Goal: Book appointment/travel/reservation

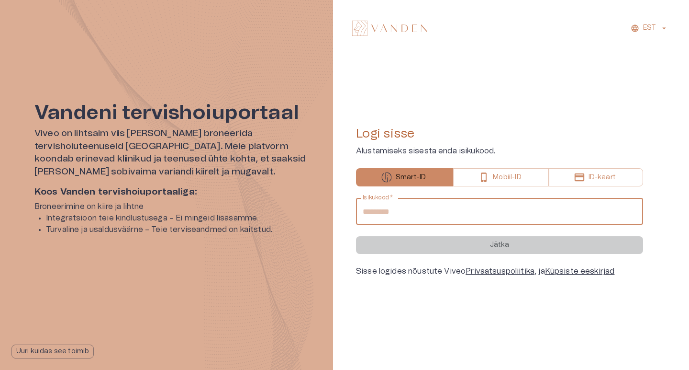
click at [391, 210] on input "Isikukood   *" at bounding box center [499, 211] width 287 height 27
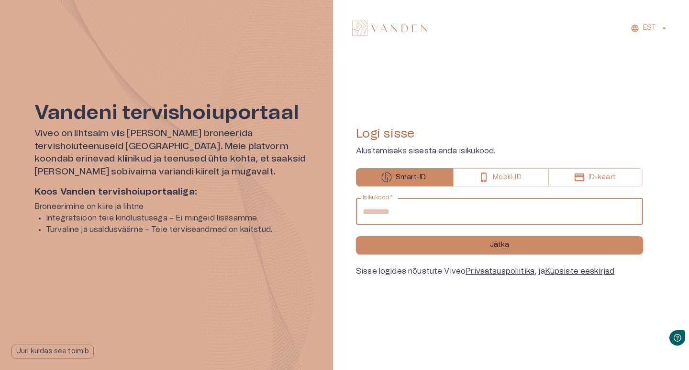
type input "**********"
click at [473, 247] on button "Jätka" at bounding box center [499, 245] width 287 height 18
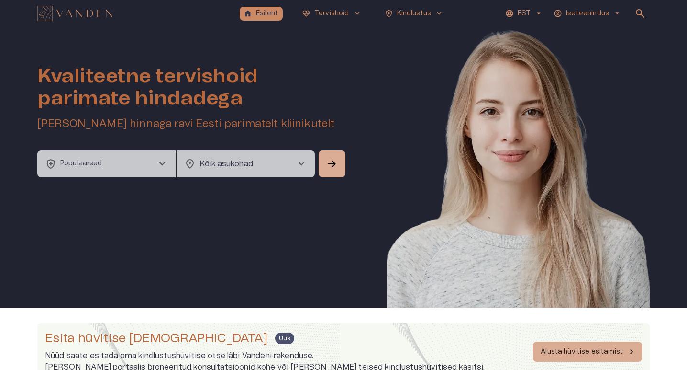
click at [301, 163] on span "chevron_right" at bounding box center [301, 163] width 11 height 11
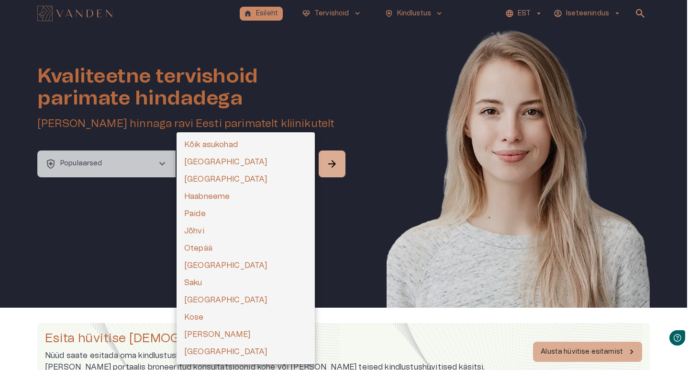
click at [236, 158] on li "[GEOGRAPHIC_DATA]" at bounding box center [246, 161] width 138 height 17
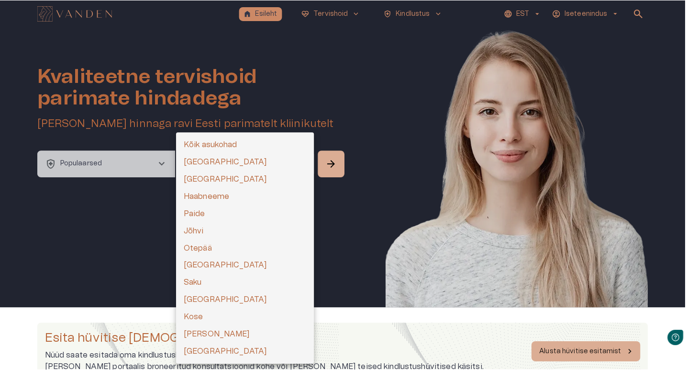
type input "**********"
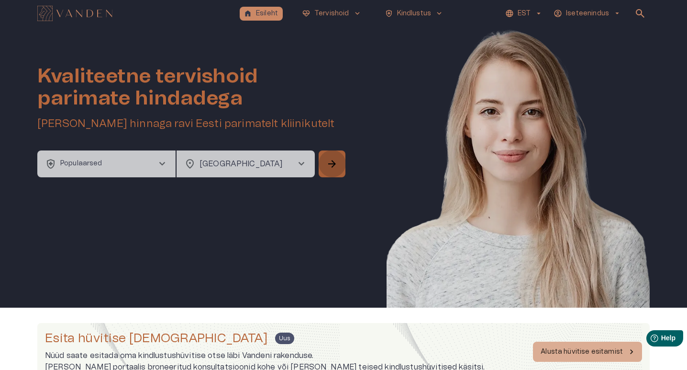
click at [331, 162] on span "arrow_forward" at bounding box center [331, 163] width 11 height 11
click at [333, 162] on span "arrow_forward" at bounding box center [331, 163] width 11 height 11
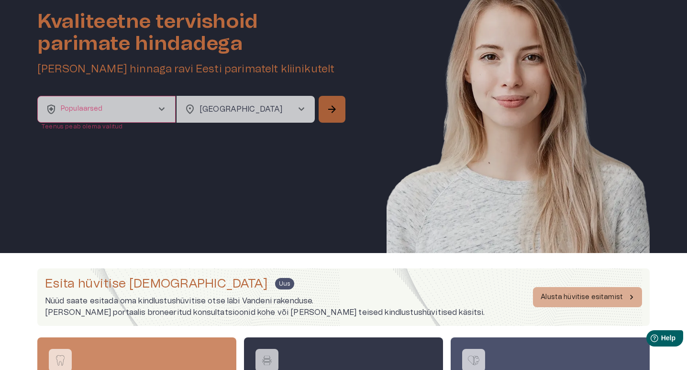
scroll to position [56, 0]
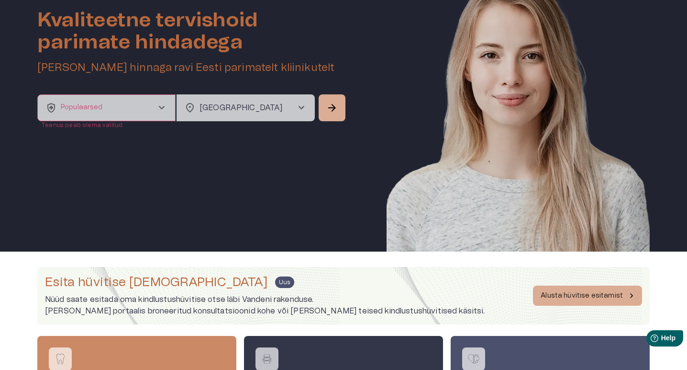
click at [165, 108] on span "chevron_right" at bounding box center [161, 107] width 11 height 11
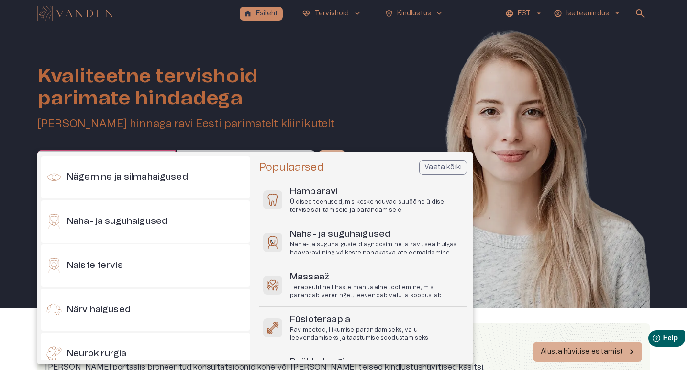
scroll to position [442, 0]
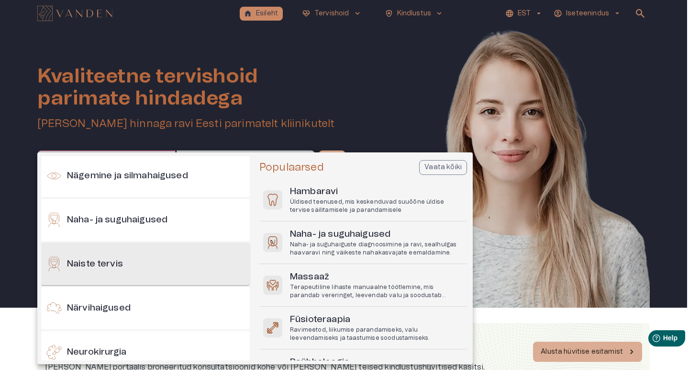
click at [120, 260] on h6 "Naiste tervis" at bounding box center [95, 264] width 56 height 13
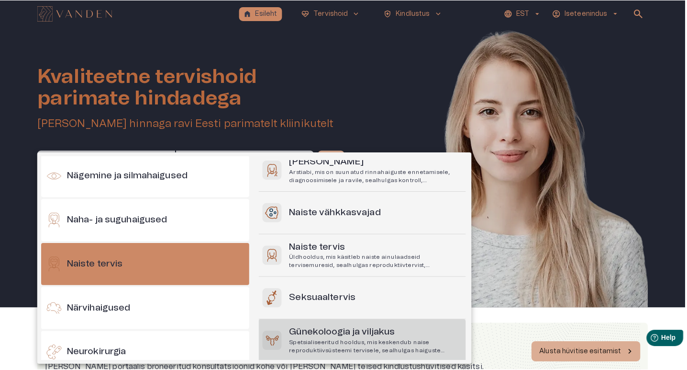
scroll to position [69, 0]
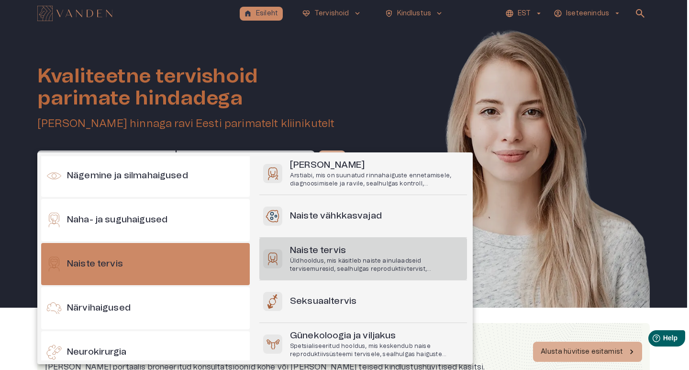
click at [419, 269] on p "Üldhooldus, mis käsitleb naiste ainulaadseid tervisemuresid, sealhulgas reprodu…" at bounding box center [376, 265] width 173 height 16
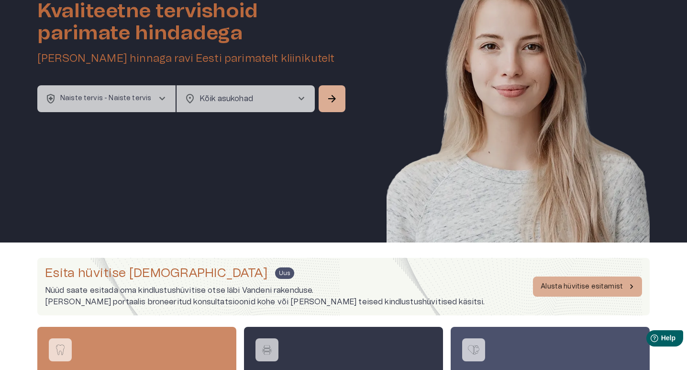
scroll to position [68, 0]
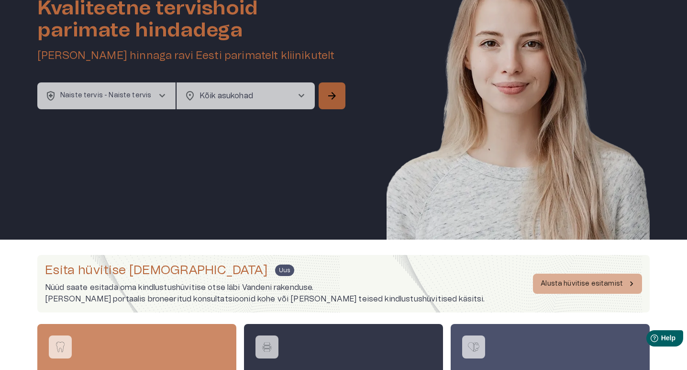
click at [335, 101] on span "arrow_forward" at bounding box center [331, 95] width 11 height 11
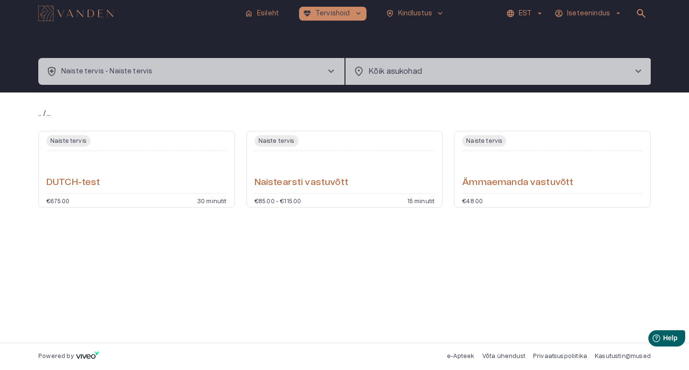
click at [412, 74] on body "home Esileht [MEDICAL_DATA]_heart Tervishoid keyboard_arrow_down health_and_saf…" at bounding box center [344, 185] width 689 height 370
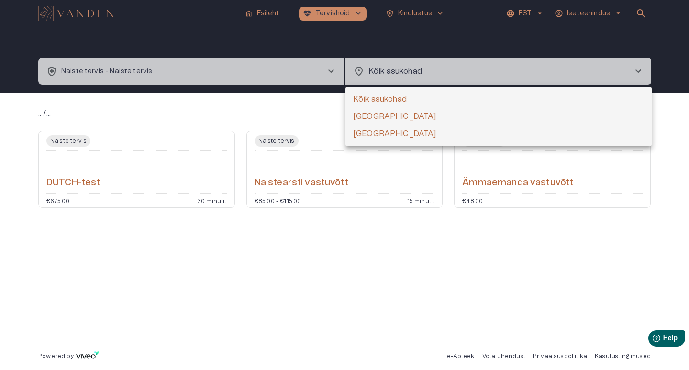
click at [368, 113] on li "[GEOGRAPHIC_DATA]" at bounding box center [499, 116] width 306 height 17
type input "**********"
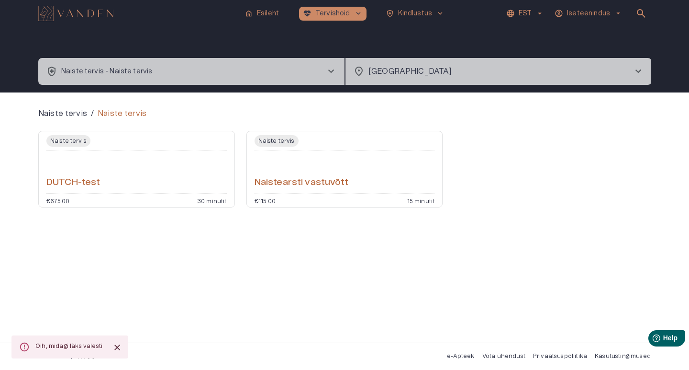
click at [643, 12] on span "search" at bounding box center [641, 13] width 11 height 11
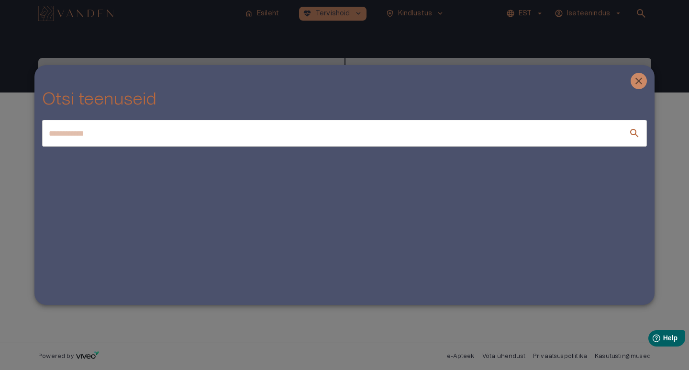
click at [366, 133] on input "text" at bounding box center [335, 133] width 587 height 27
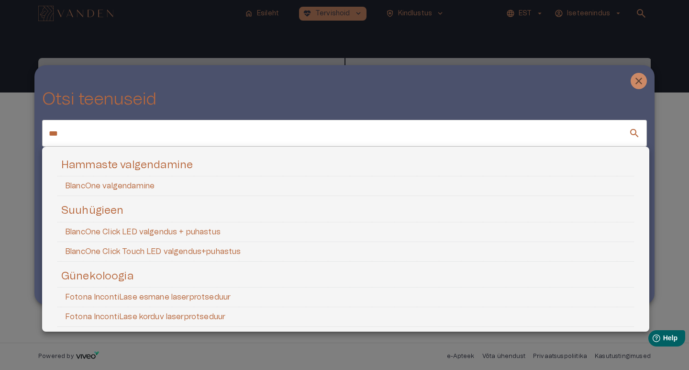
click at [125, 137] on div at bounding box center [344, 185] width 689 height 370
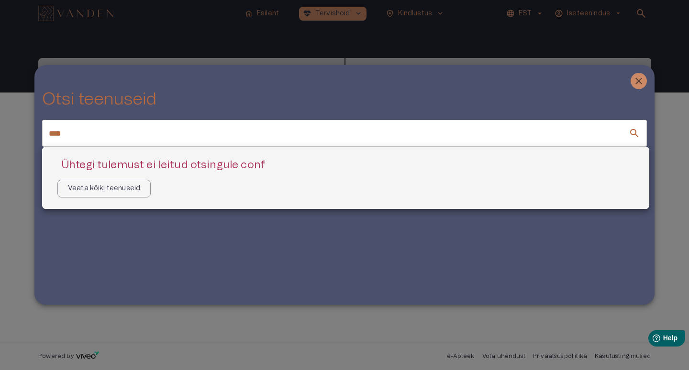
click at [69, 131] on div at bounding box center [344, 185] width 689 height 370
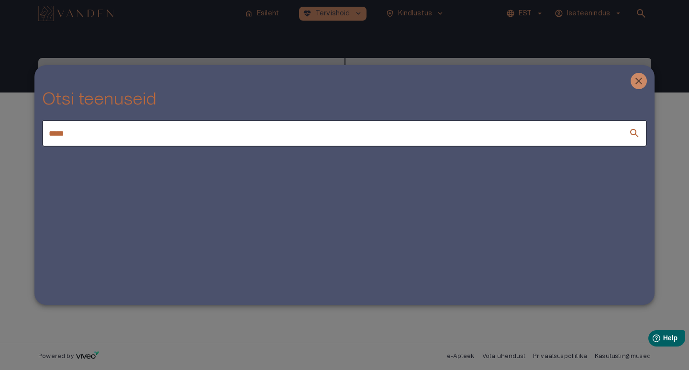
type input "*****"
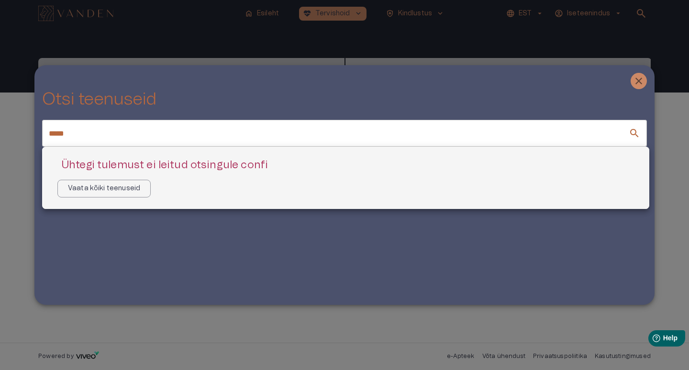
click at [642, 75] on div at bounding box center [344, 185] width 689 height 370
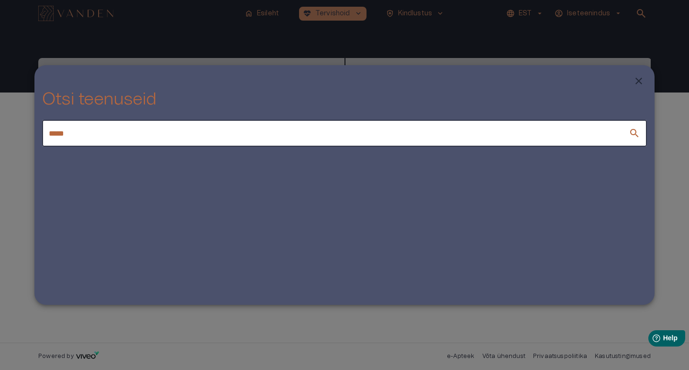
drag, startPoint x: 642, startPoint y: 75, endPoint x: 639, endPoint y: 81, distance: 7.1
click at [639, 81] on icon "Close" at bounding box center [639, 81] width 7 height 7
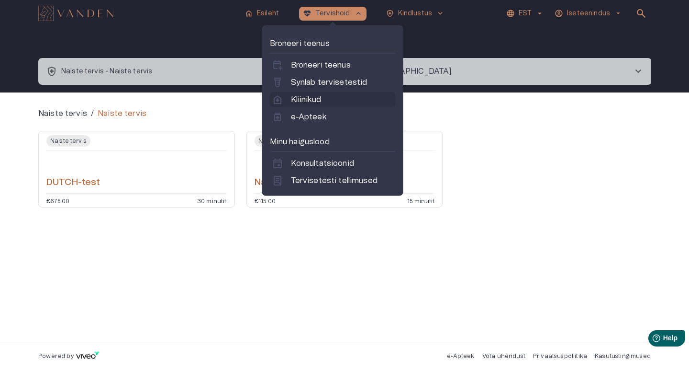
click at [312, 98] on p "Kliinikud" at bounding box center [306, 99] width 30 height 11
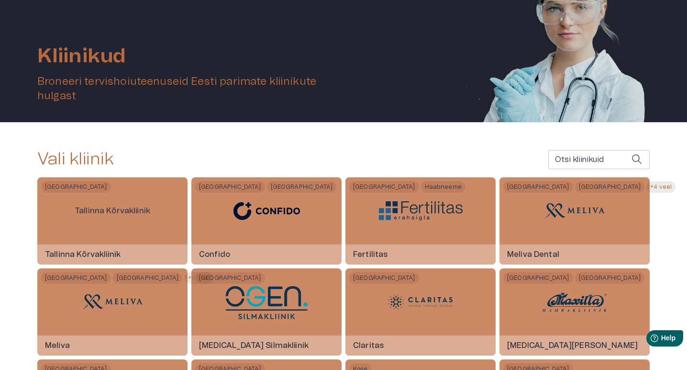
scroll to position [83, 0]
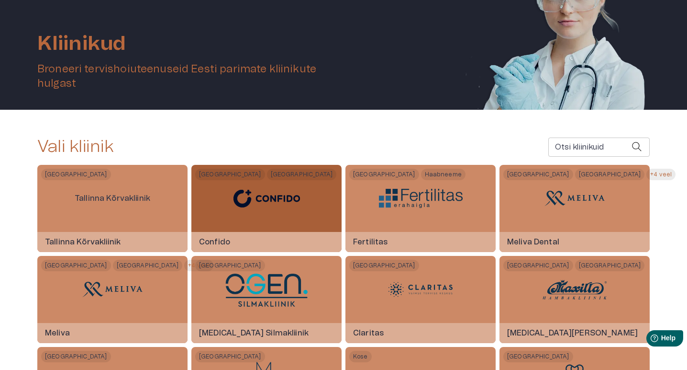
click at [248, 204] on img at bounding box center [267, 198] width 84 height 34
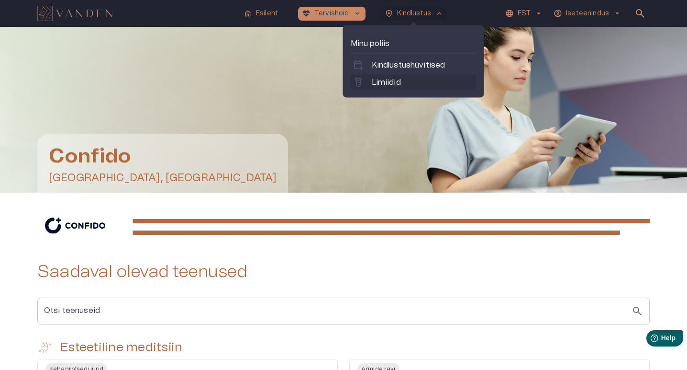
click at [392, 79] on p "Limiidid" at bounding box center [386, 82] width 29 height 11
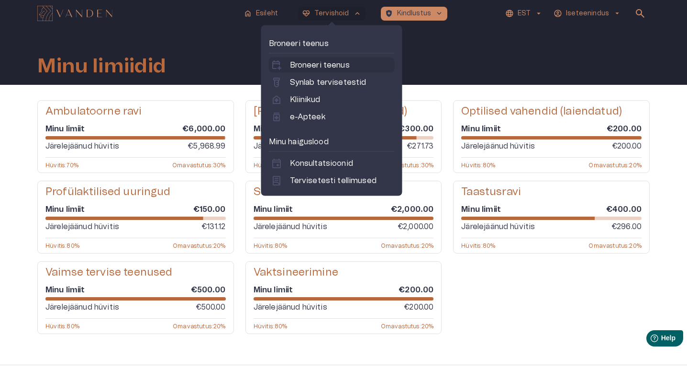
click at [327, 67] on p "Broneeri teenus" at bounding box center [320, 64] width 60 height 11
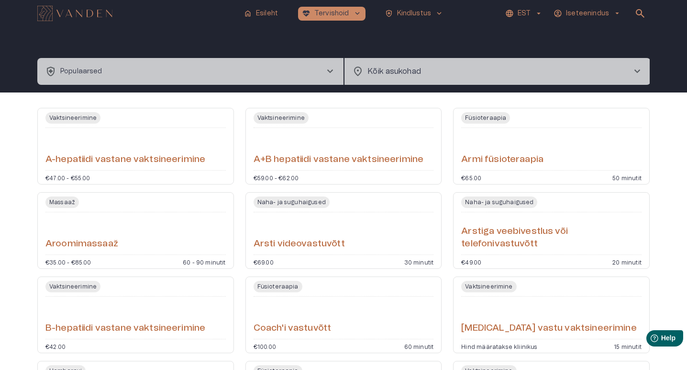
click at [209, 66] on button "health_and_safety Populaarsed chevron_right" at bounding box center [190, 71] width 306 height 27
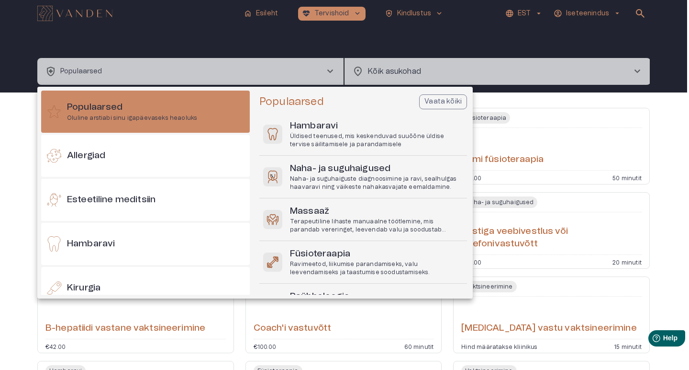
click at [641, 11] on div at bounding box center [344, 185] width 689 height 370
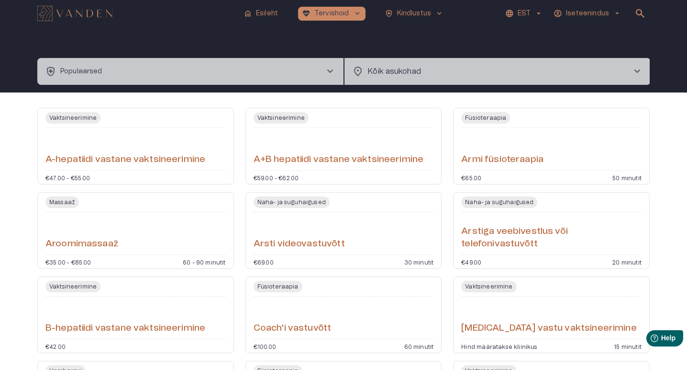
click at [640, 13] on span "search" at bounding box center [640, 13] width 11 height 11
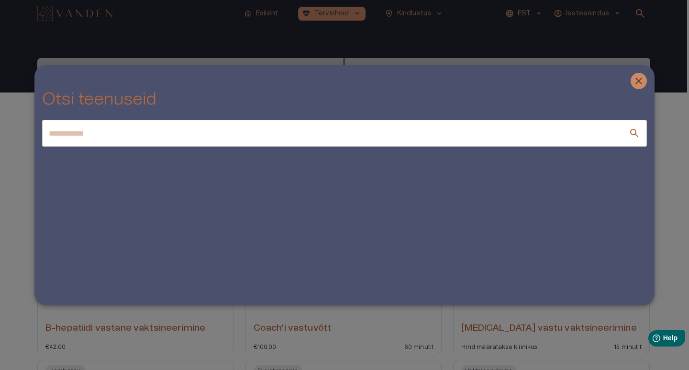
click at [27, 213] on div at bounding box center [344, 185] width 689 height 370
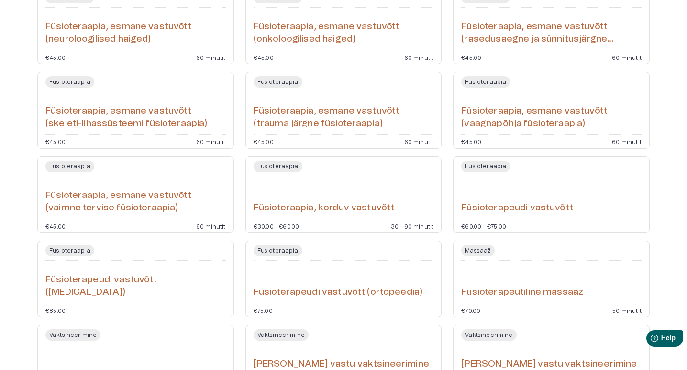
scroll to position [794, 0]
click at [512, 107] on h6 "Füsioteraapia, esmane vastuvõtt (vaagnapõhja füsioteraapia)" at bounding box center [551, 117] width 180 height 25
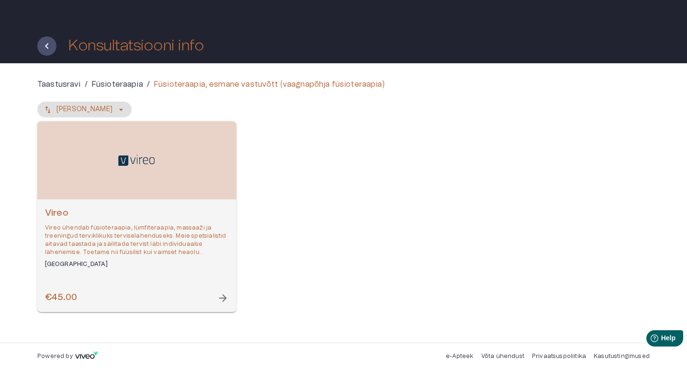
scroll to position [22, 0]
click at [50, 49] on icon "Tagasi" at bounding box center [46, 45] width 11 height 11
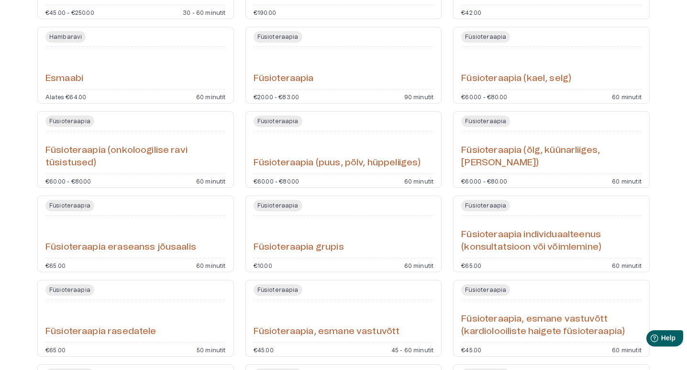
scroll to position [417, 0]
click at [297, 76] on h6 "Füsioteraapia" at bounding box center [284, 79] width 60 height 13
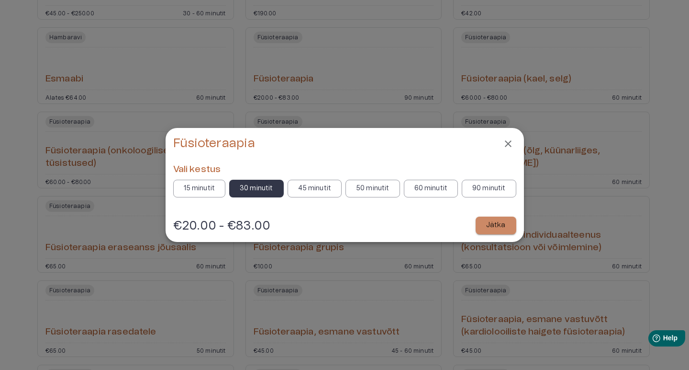
click at [507, 144] on icon "Close" at bounding box center [508, 143] width 11 height 11
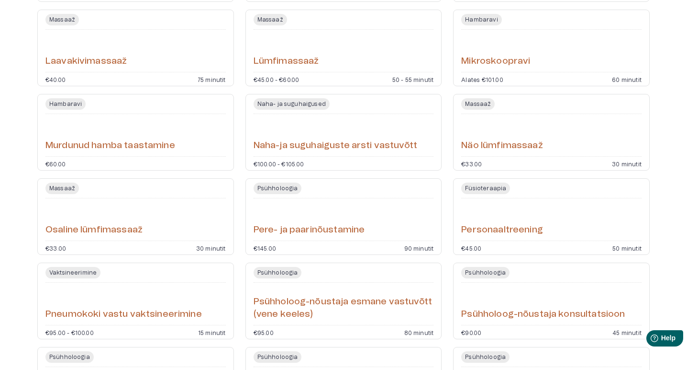
scroll to position [2121, 0]
